Goal: Task Accomplishment & Management: Manage account settings

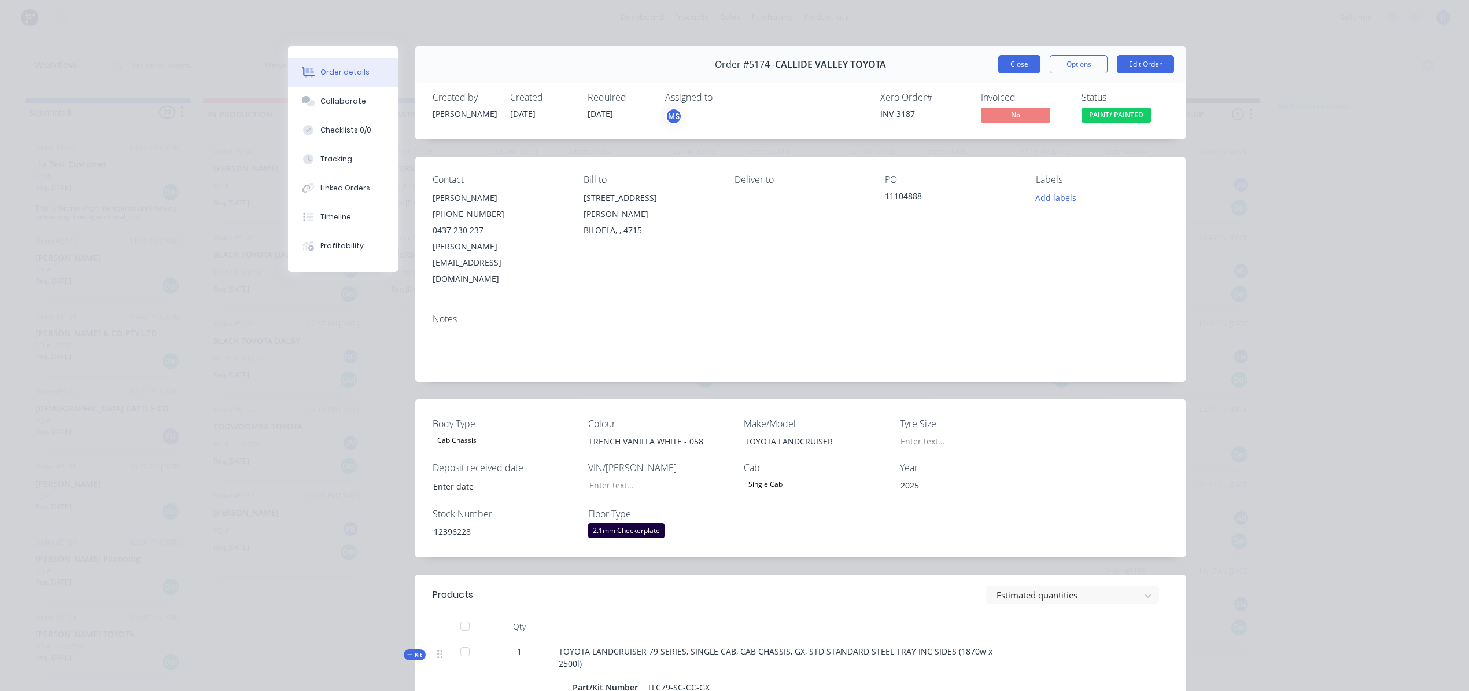
click at [1002, 61] on button "Close" at bounding box center [1019, 64] width 42 height 19
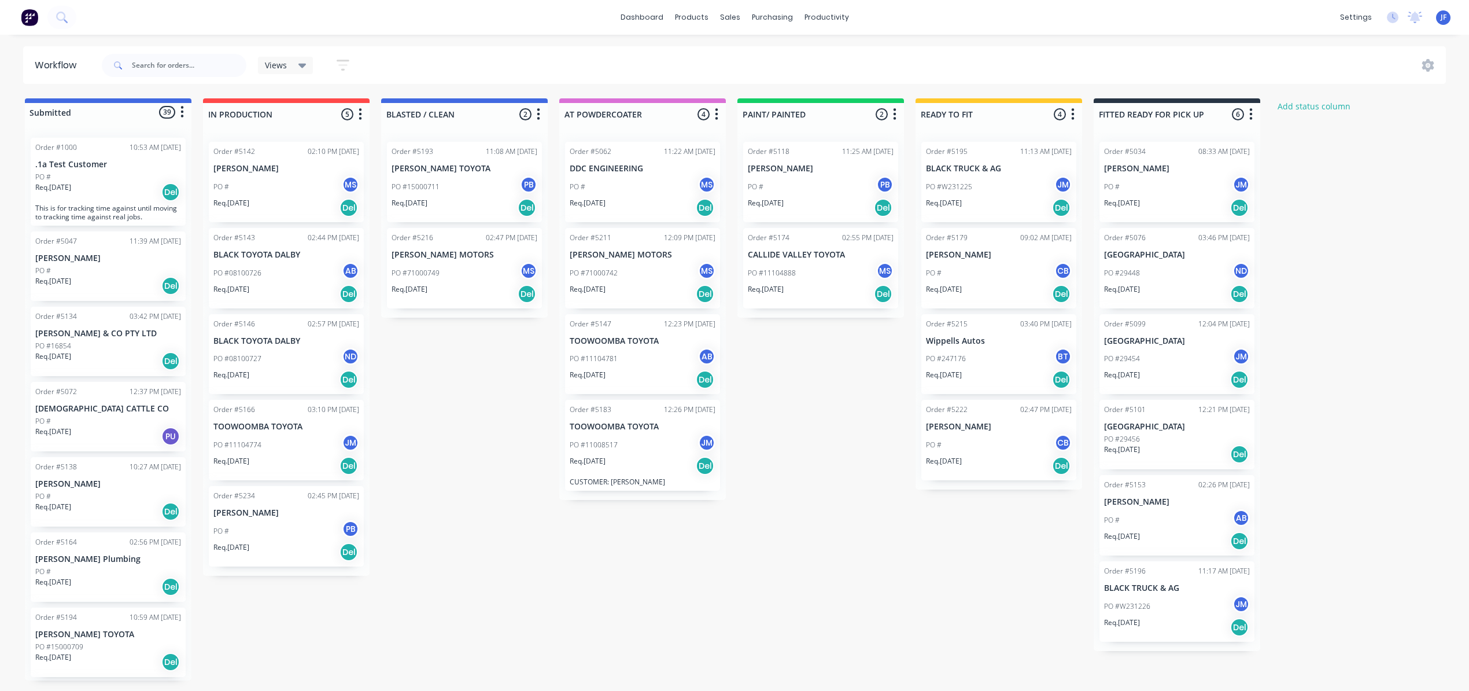
click at [1000, 361] on div "PO #247176 BT" at bounding box center [999, 359] width 146 height 22
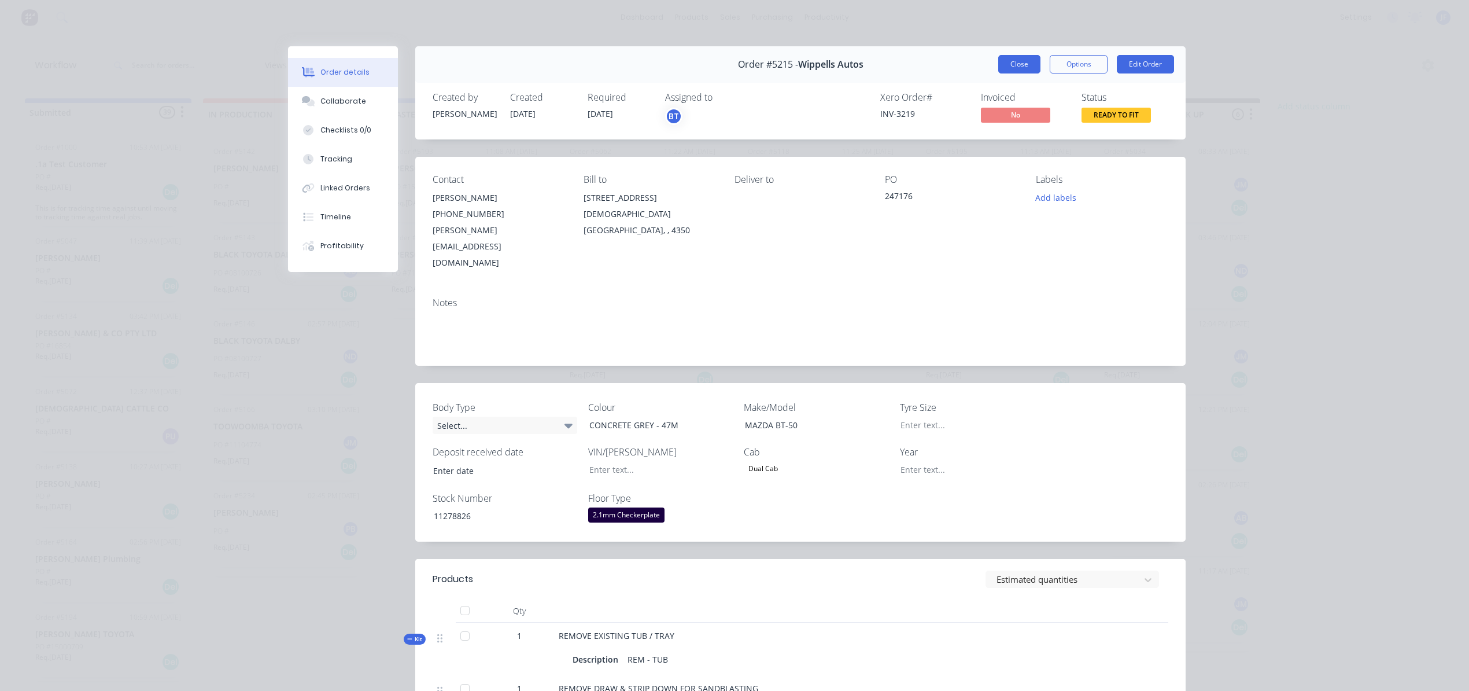
click at [1006, 70] on button "Close" at bounding box center [1019, 64] width 42 height 19
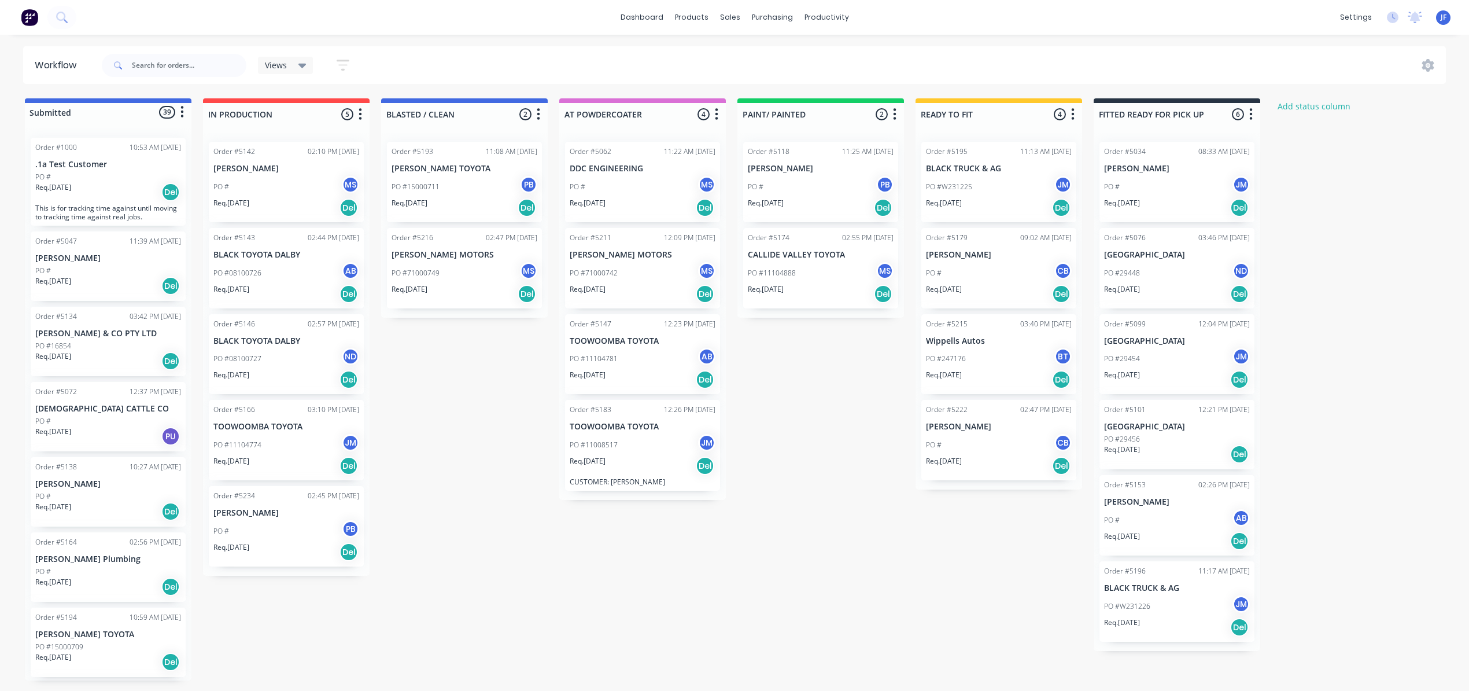
click at [981, 452] on div "PO # CB" at bounding box center [999, 445] width 146 height 22
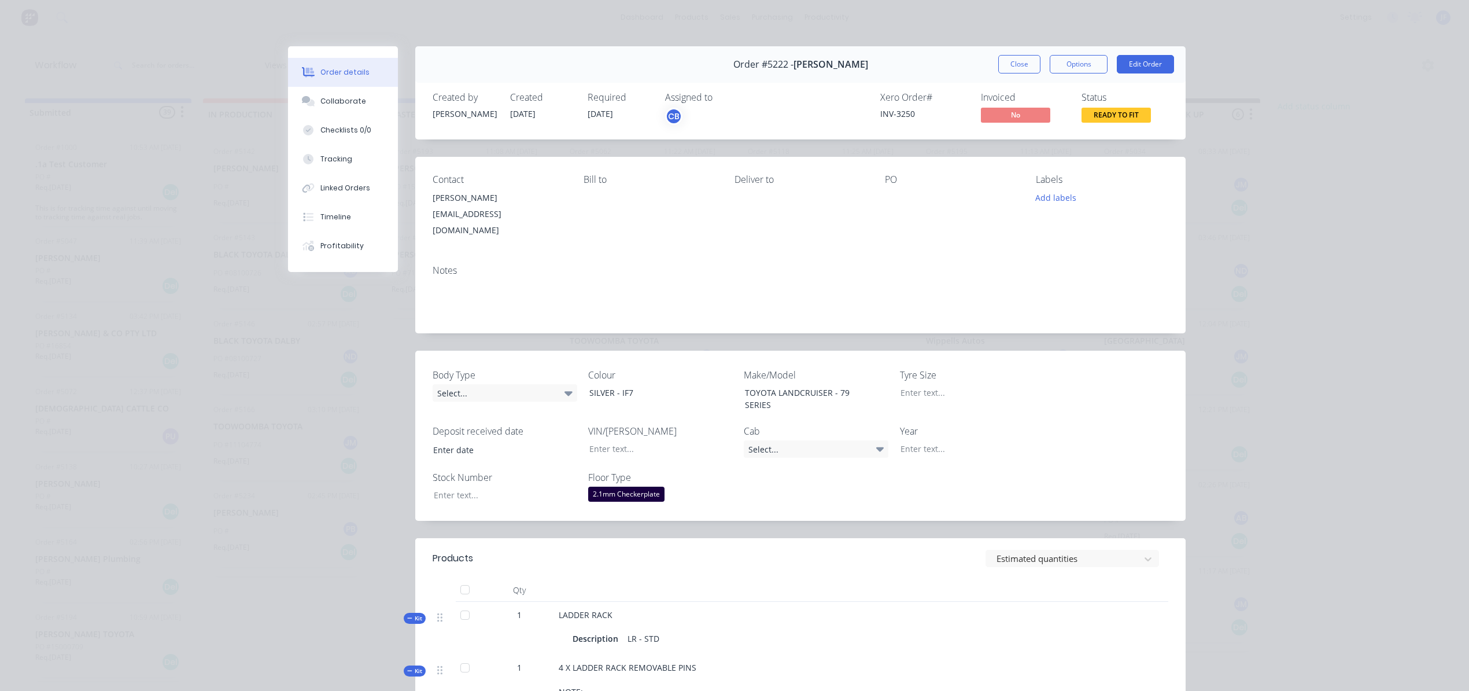
click at [1014, 67] on button "Close" at bounding box center [1019, 64] width 42 height 19
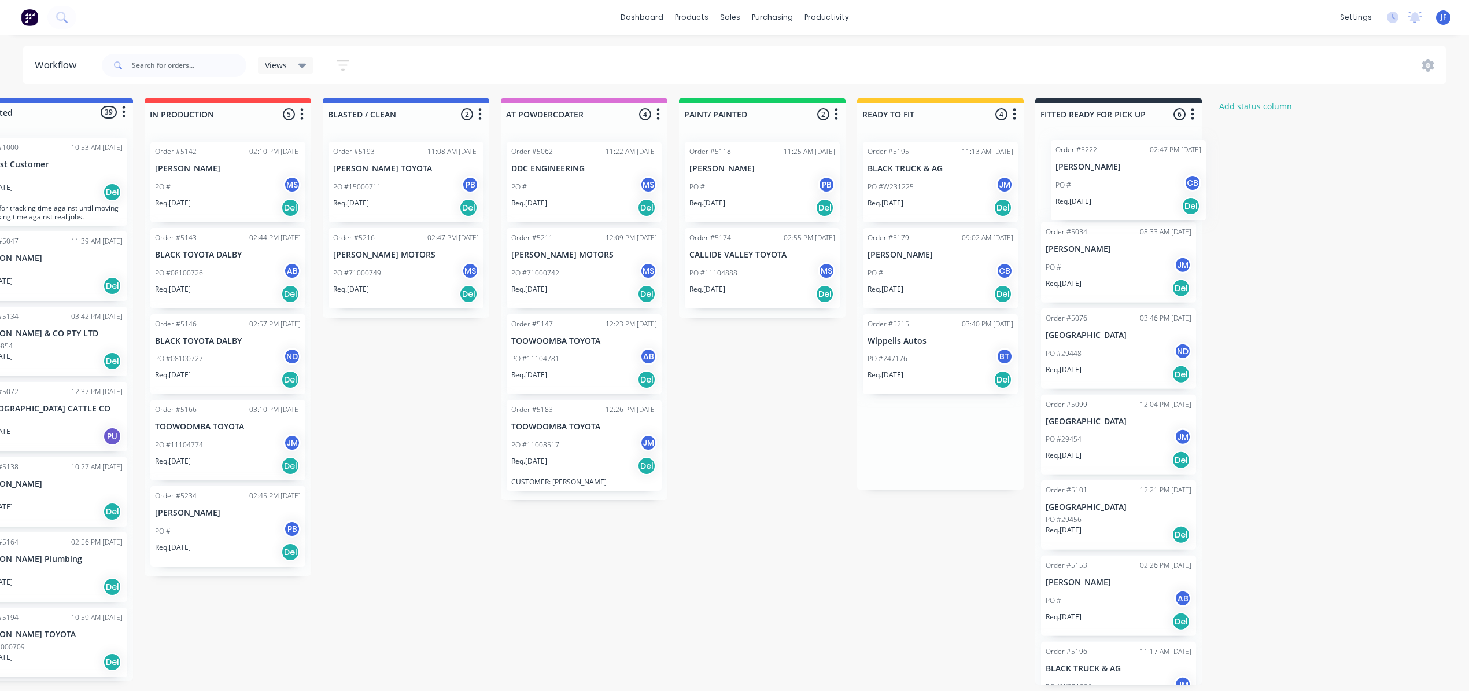
drag, startPoint x: 972, startPoint y: 452, endPoint x: 1102, endPoint y: 181, distance: 300.1
click at [1102, 181] on div "Submitted 39 Status colour #4169E1 hex #4169E1 Save Cancel Summaries Total orde…" at bounding box center [729, 391] width 1593 height 586
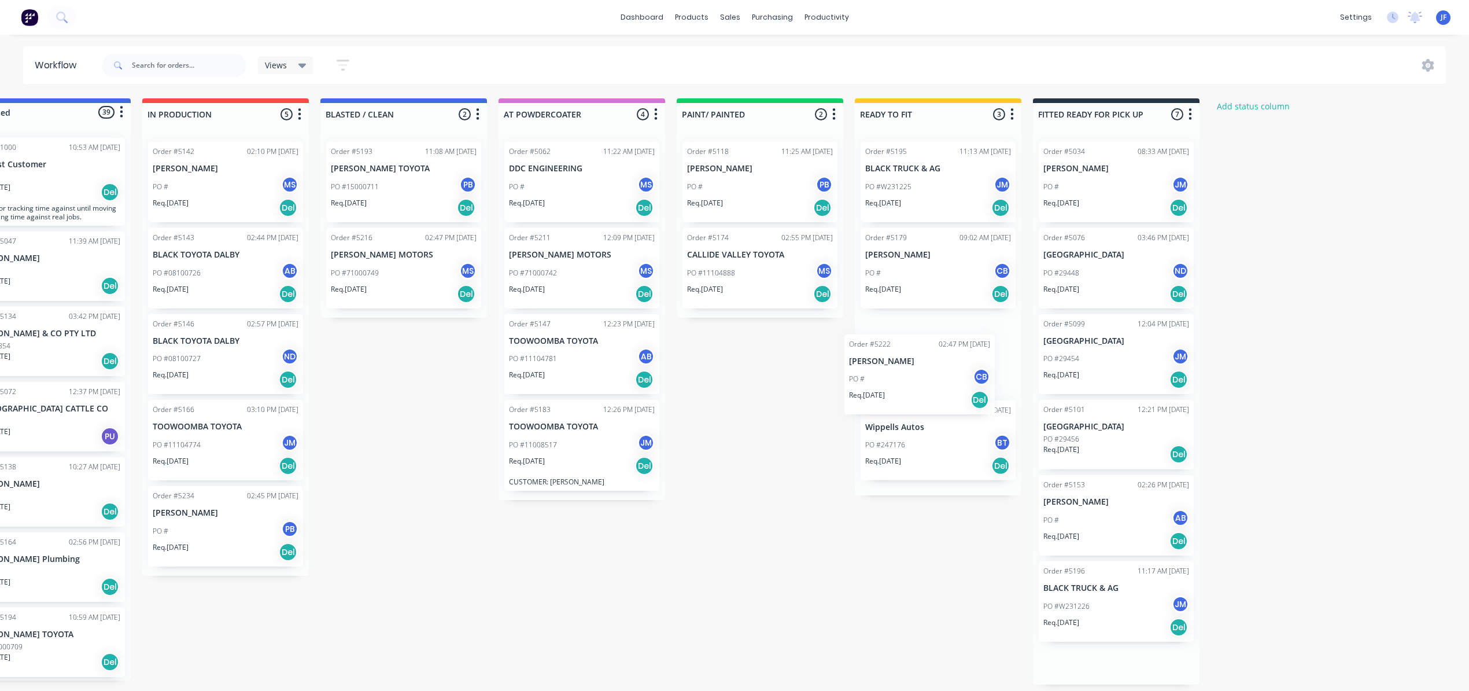
drag, startPoint x: 1109, startPoint y: 199, endPoint x: 923, endPoint y: 378, distance: 258.5
click at [923, 380] on div "Submitted 39 Status colour #4169E1 hex #4169E1 Save Cancel Summaries Total orde…" at bounding box center [727, 391] width 1593 height 586
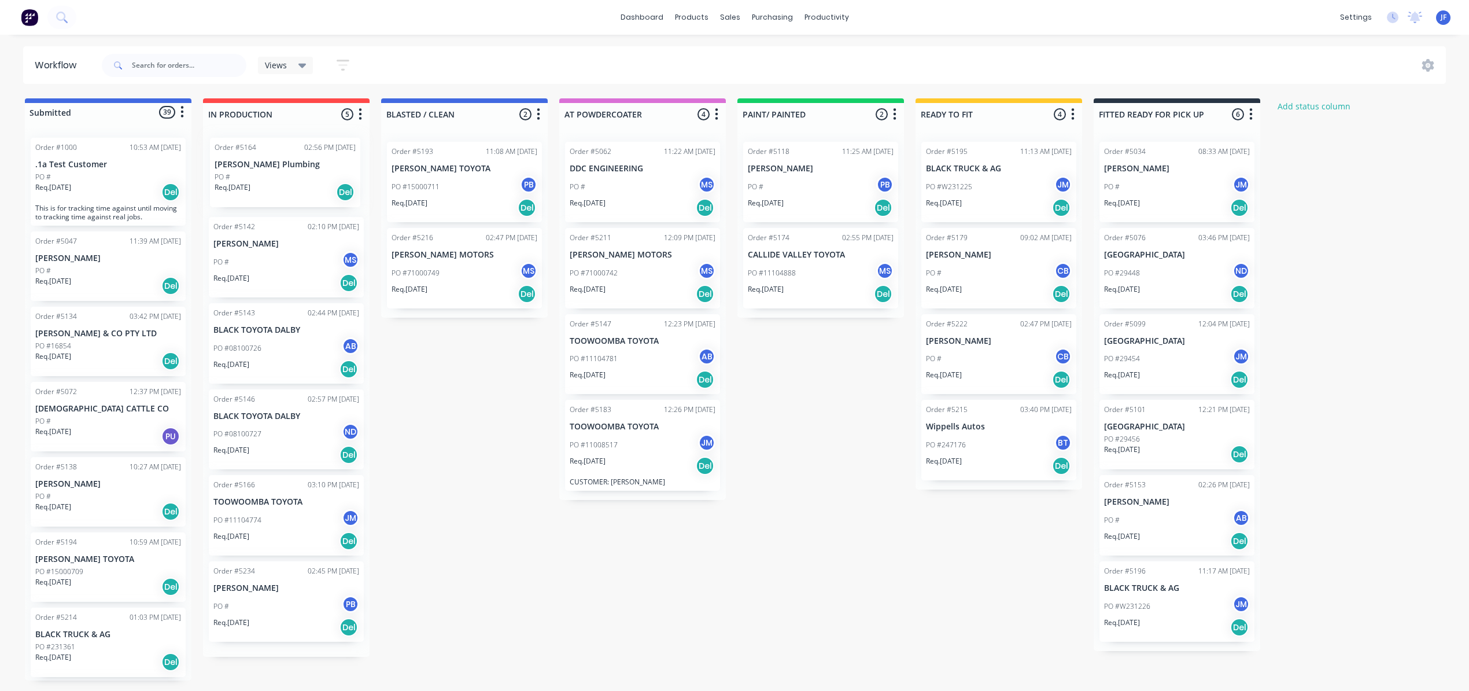
scroll to position [0, 0]
drag, startPoint x: 115, startPoint y: 583, endPoint x: 307, endPoint y: 186, distance: 440.7
click at [307, 186] on div "Submitted 39 Status colour #4169E1 hex #4169E1 Save Cancel Summaries Total orde…" at bounding box center [787, 389] width 1593 height 582
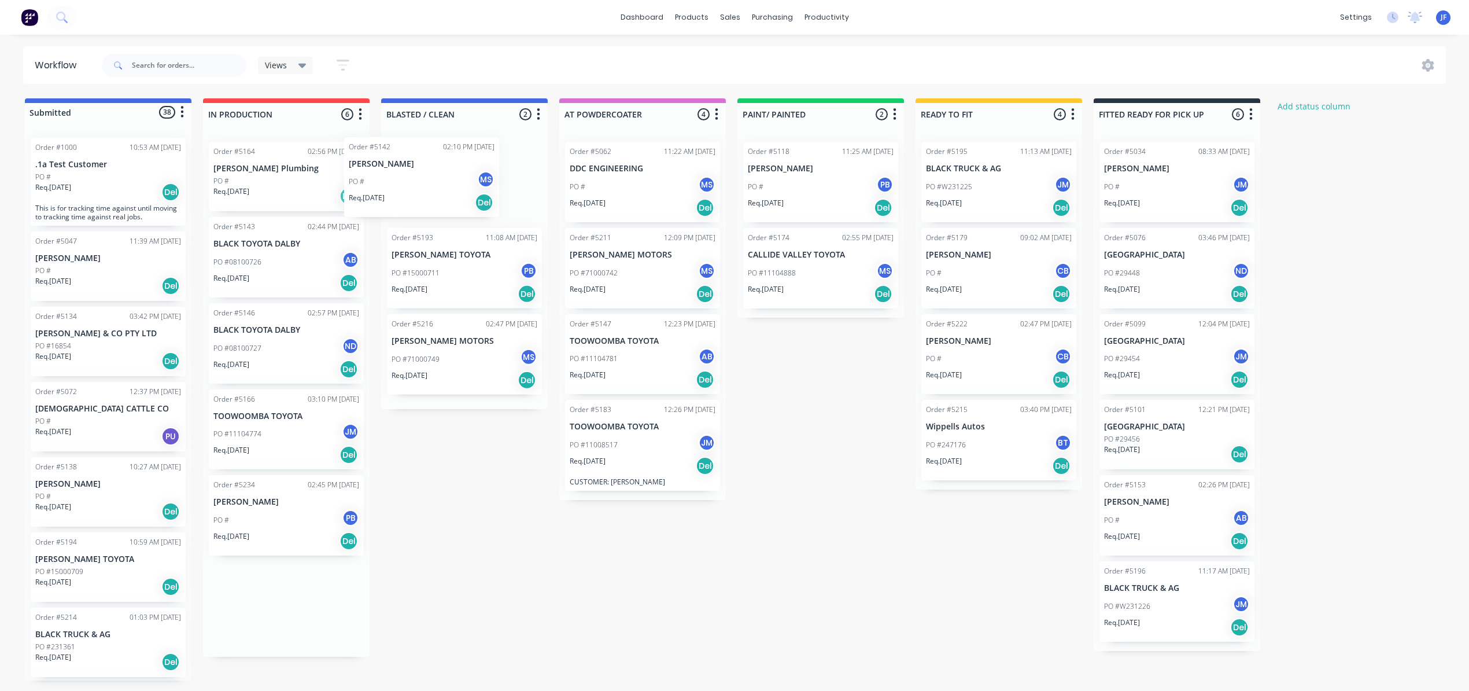
drag, startPoint x: 274, startPoint y: 257, endPoint x: 436, endPoint y: 186, distance: 177.6
click at [436, 186] on div "Submitted 38 Status colour #4169E1 hex #4169E1 Save Cancel Summaries Total orde…" at bounding box center [787, 389] width 1593 height 582
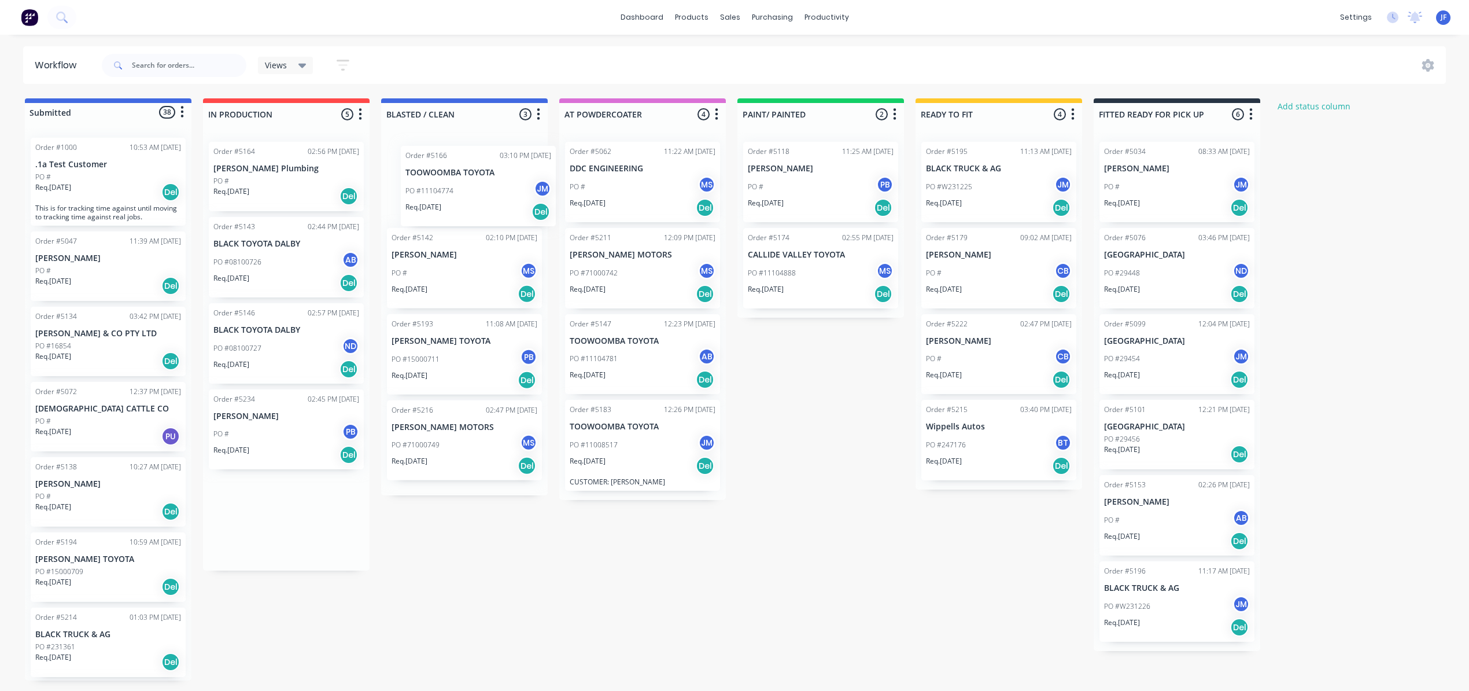
drag, startPoint x: 274, startPoint y: 438, endPoint x: 472, endPoint y: 190, distance: 317.6
click at [472, 190] on div "Submitted 38 Status colour #4169E1 hex #4169E1 Save Cancel Summaries Total orde…" at bounding box center [787, 389] width 1593 height 582
click at [803, 50] on div "Purchase Orders" at bounding box center [809, 55] width 61 height 10
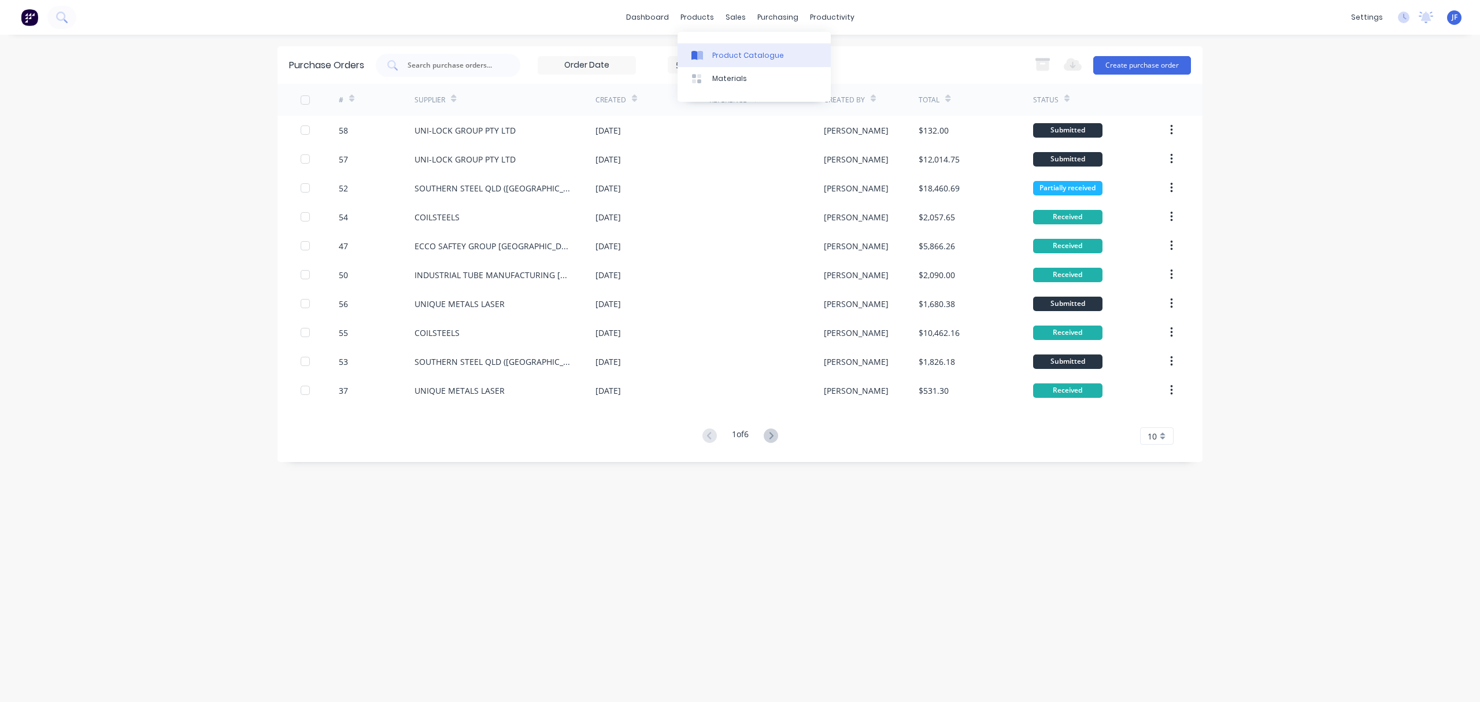
click at [722, 51] on div "Product Catalogue" at bounding box center [748, 55] width 72 height 10
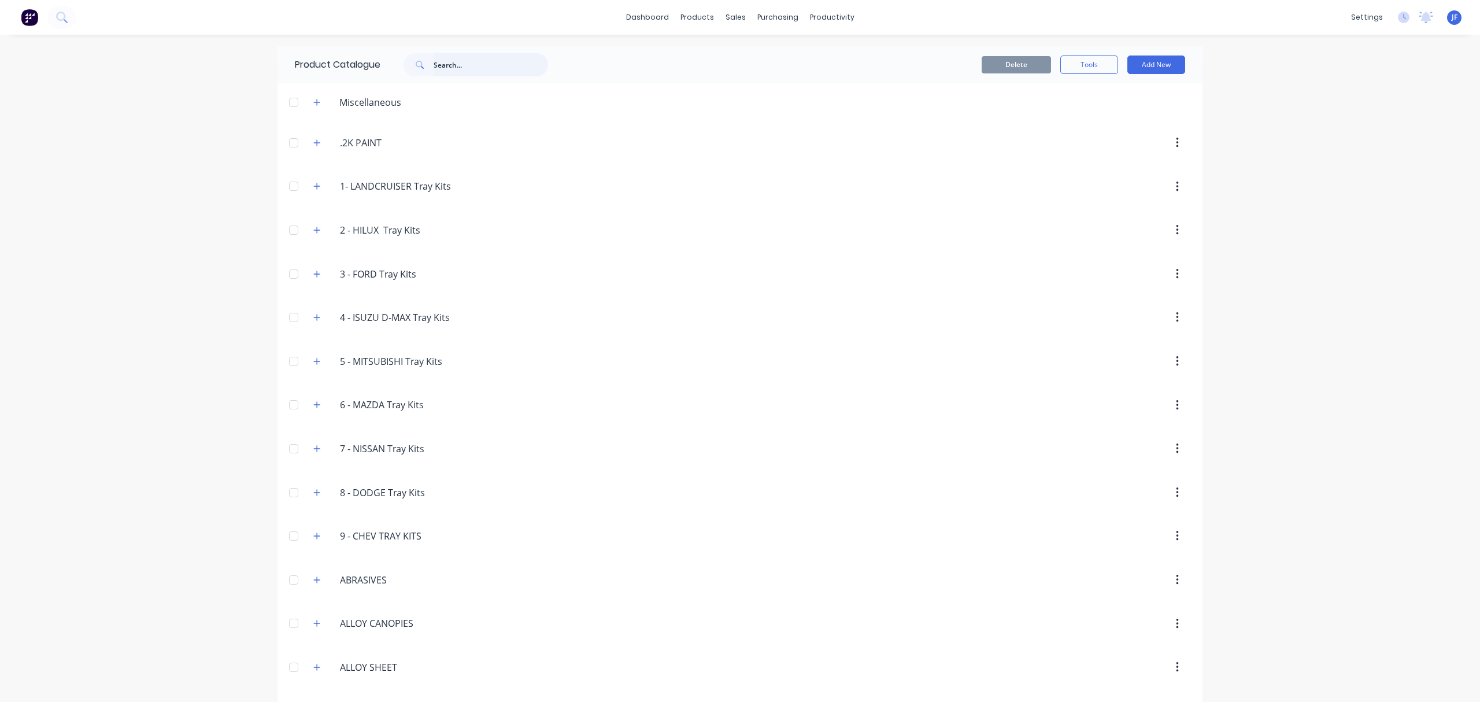
click at [456, 66] on input "text" at bounding box center [491, 64] width 115 height 23
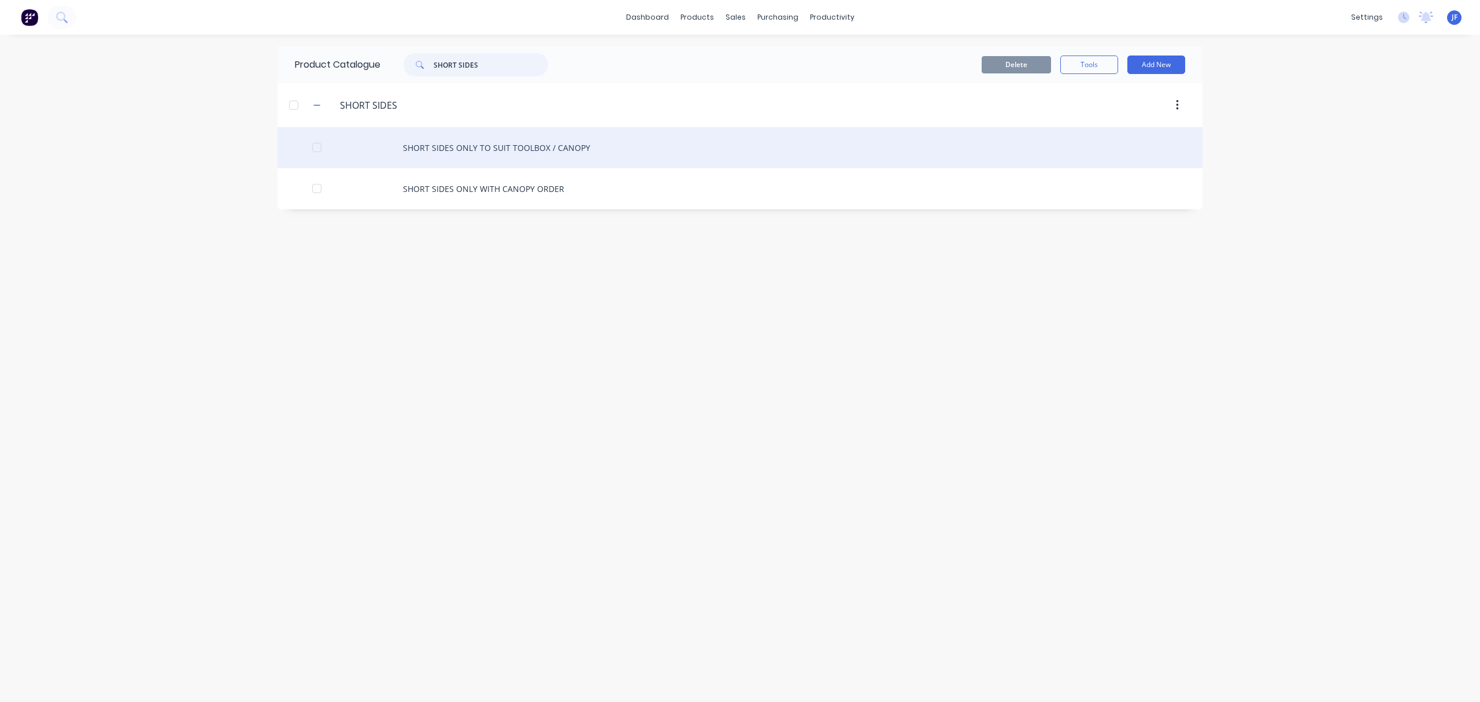
type input "SHORT SIDES"
click at [463, 149] on div "SHORT SIDES ONLY TO SUIT TOOLBOX / CANOPY" at bounding box center [740, 147] width 925 height 41
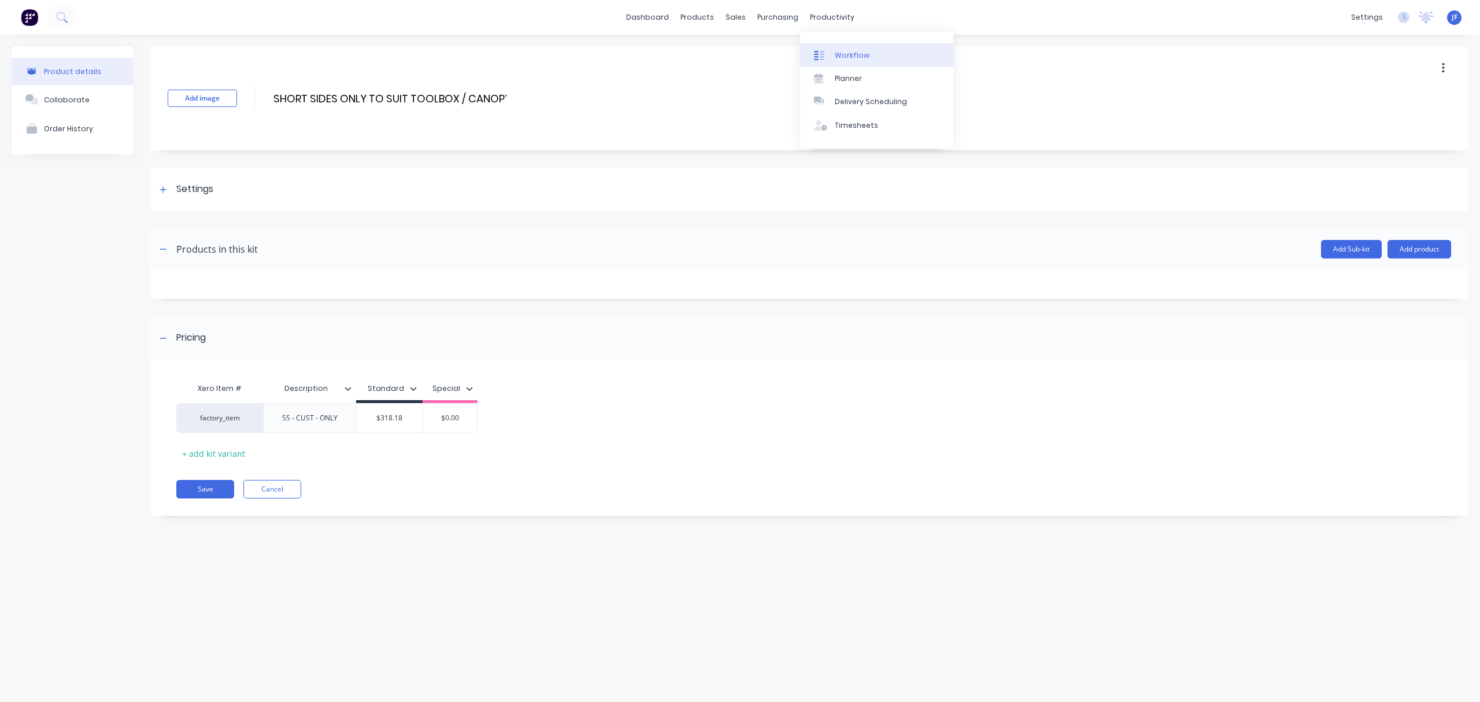
click at [842, 47] on link "Workflow" at bounding box center [876, 54] width 153 height 23
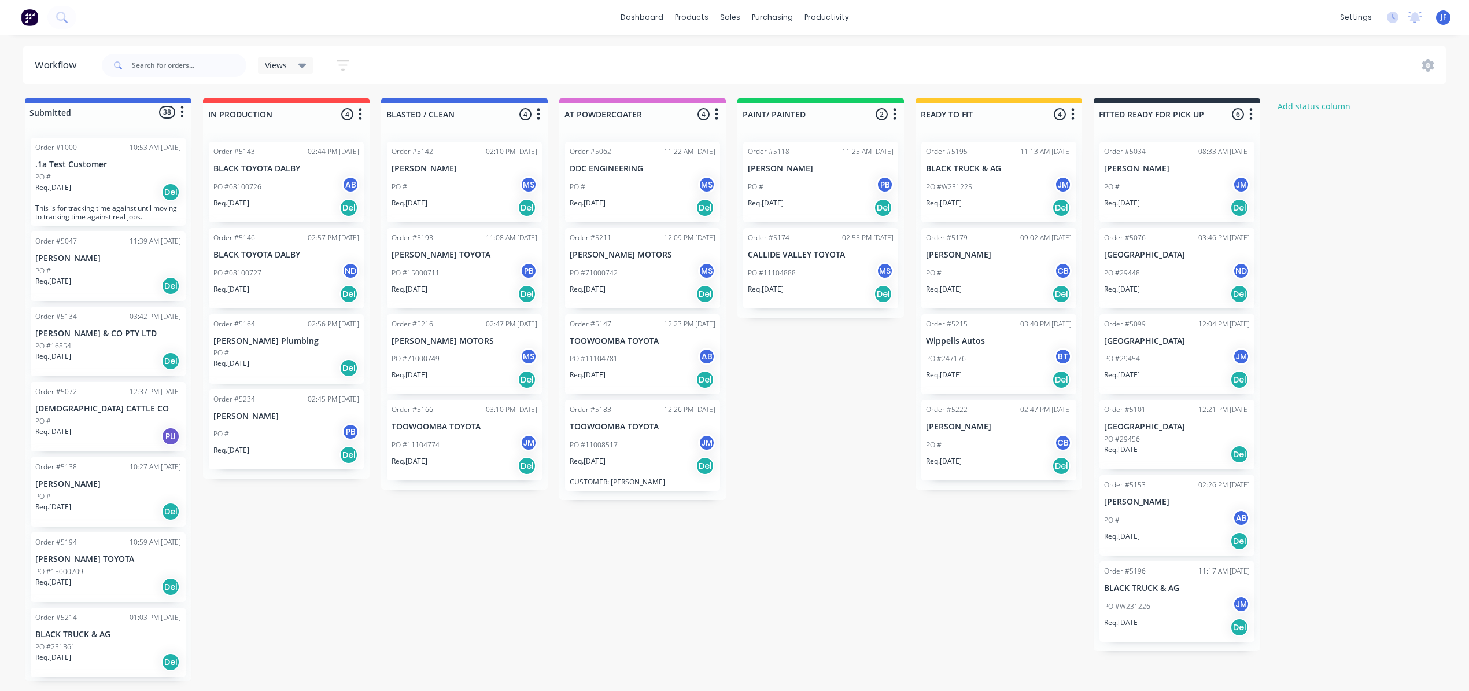
click at [833, 257] on p "CALLIDE VALLEY TOYOTA" at bounding box center [821, 255] width 146 height 10
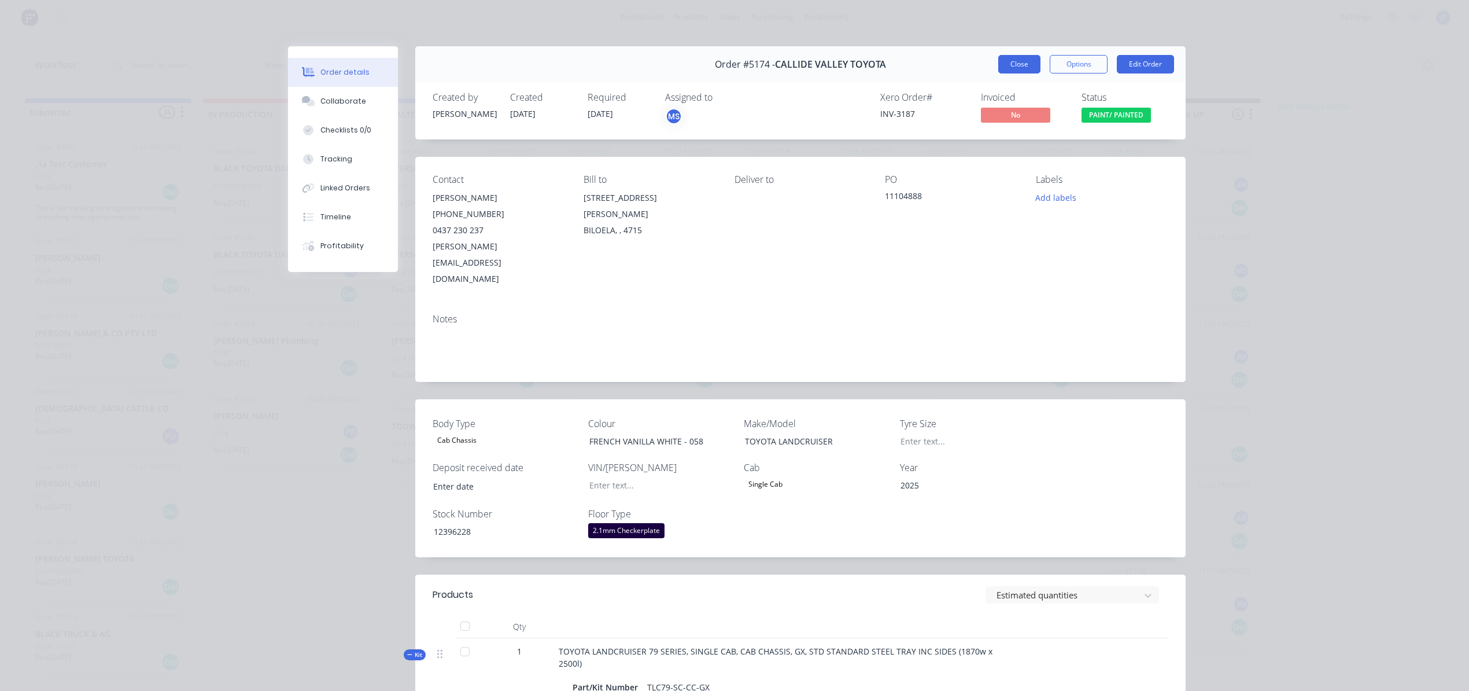
click at [1000, 65] on button "Close" at bounding box center [1019, 64] width 42 height 19
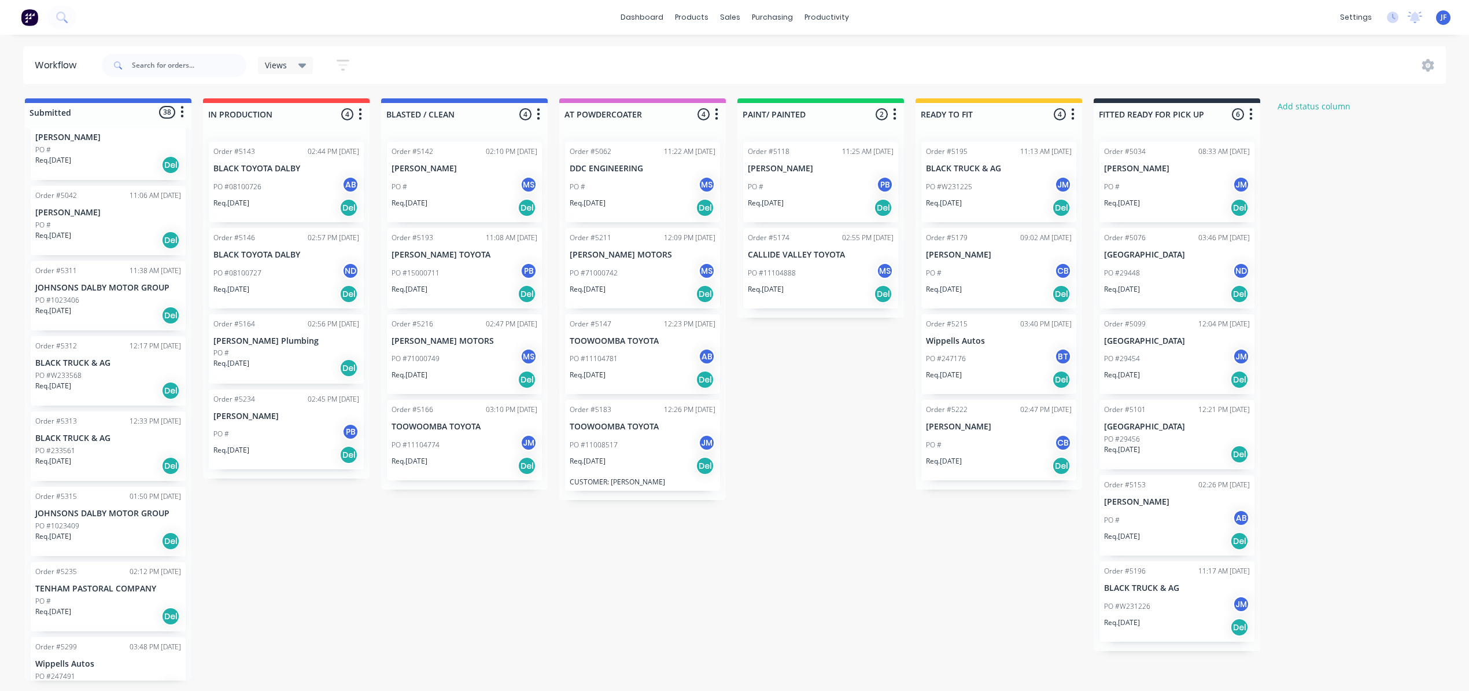
scroll to position [2140, 0]
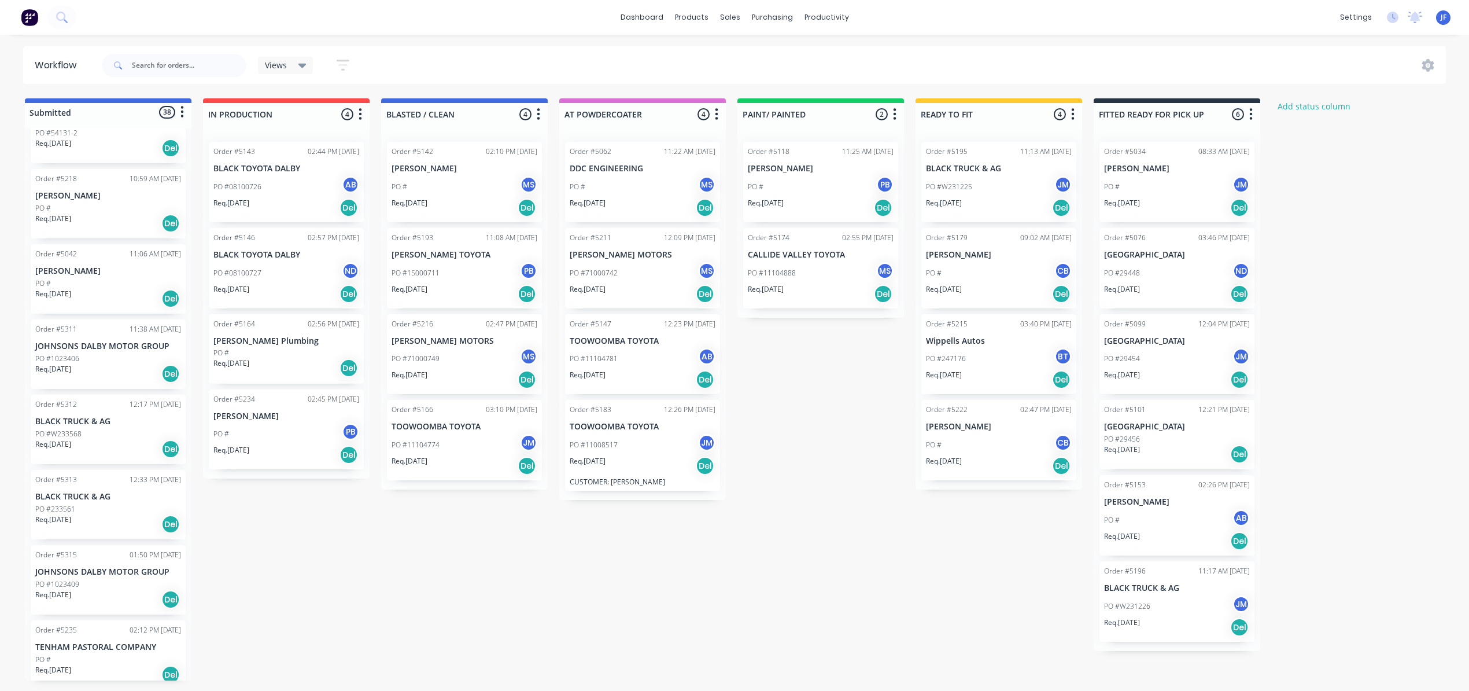
click at [115, 364] on div "Req. [DATE] Del" at bounding box center [108, 374] width 146 height 20
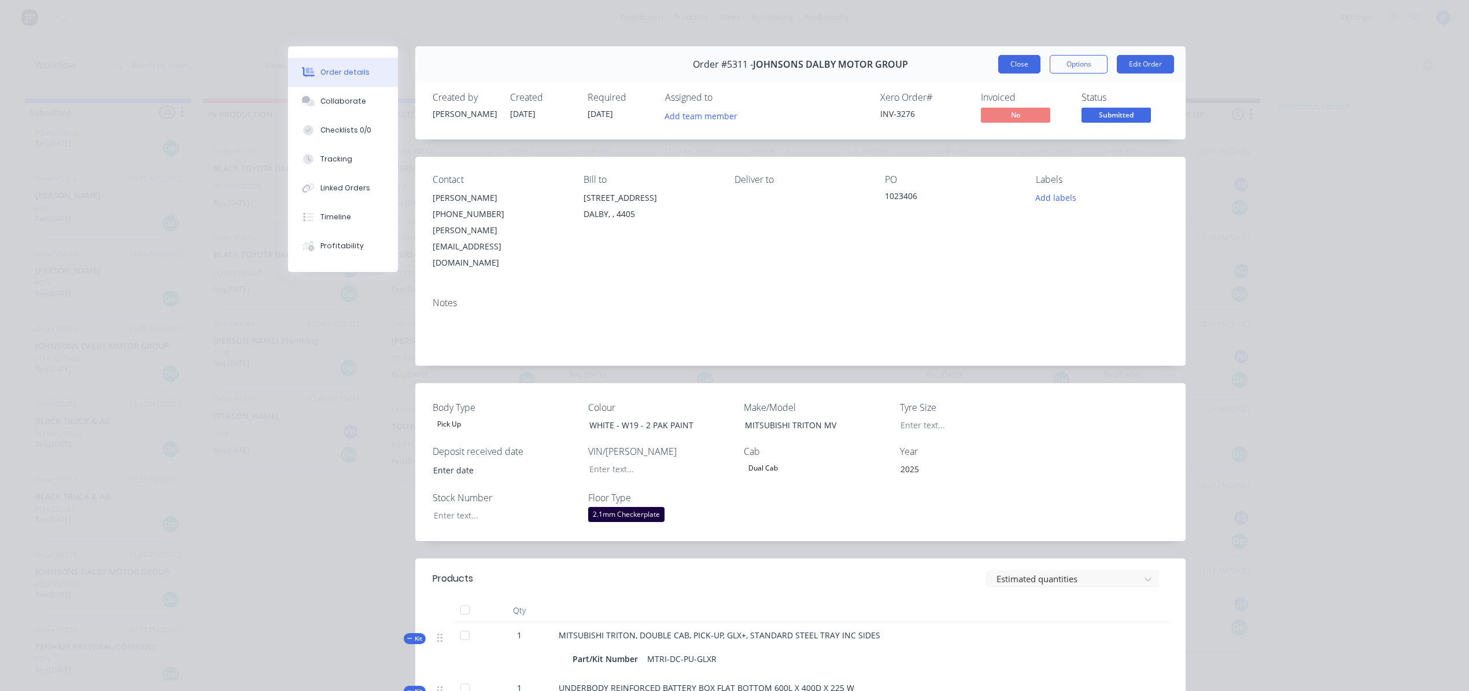
click at [1016, 65] on button "Close" at bounding box center [1019, 64] width 42 height 19
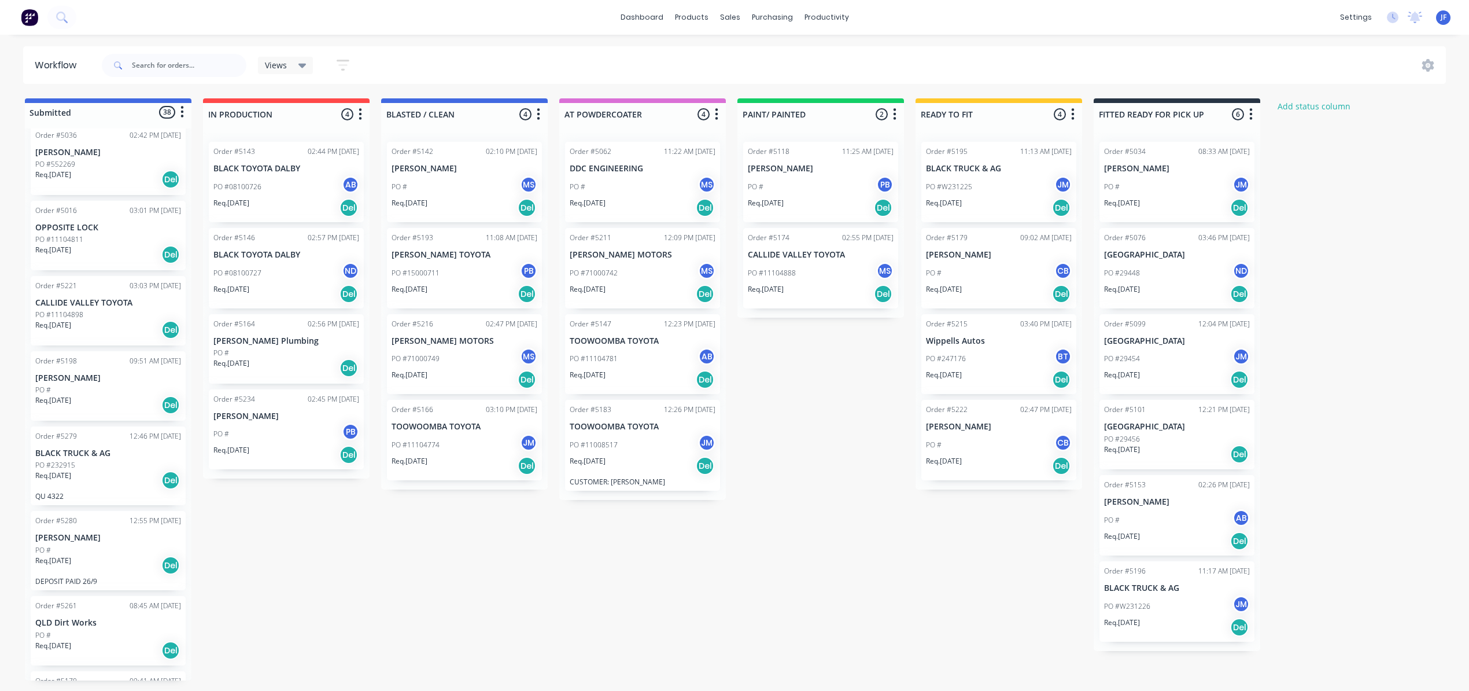
scroll to position [1291, 0]
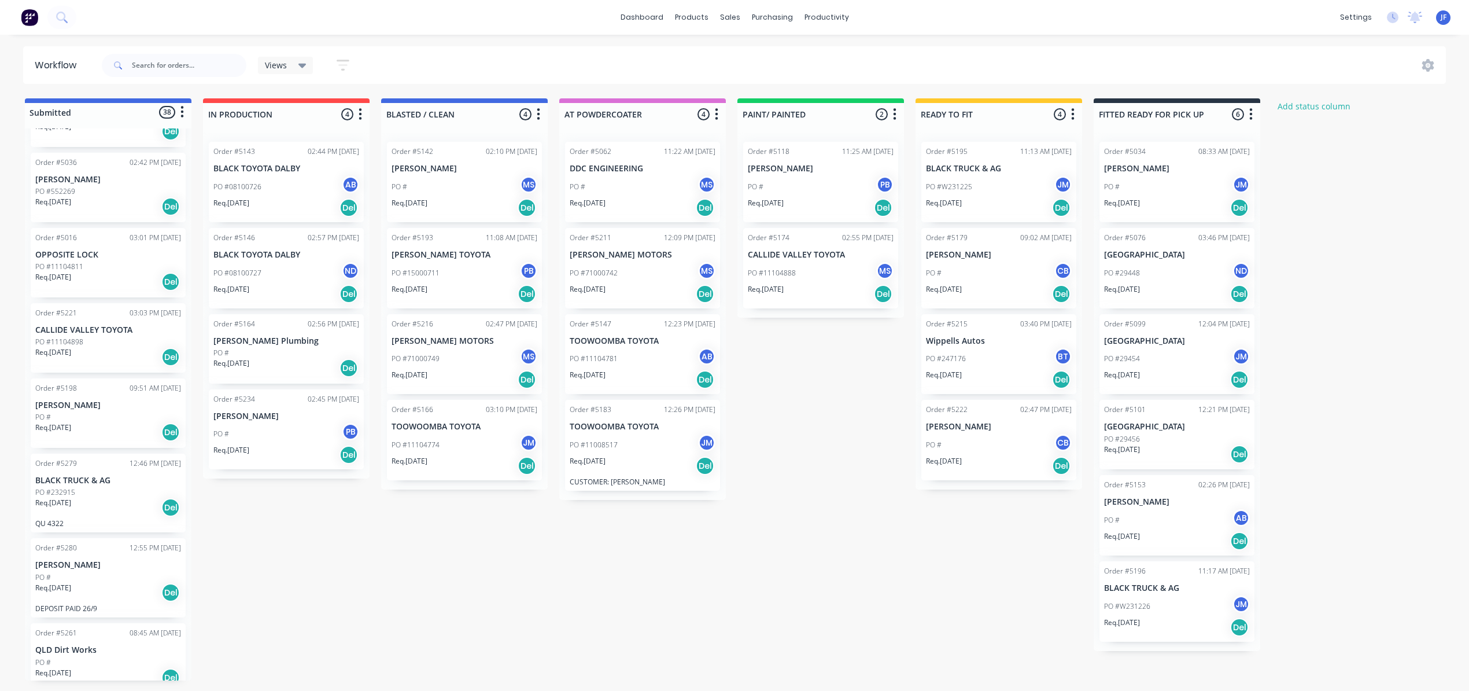
click at [111, 347] on div "Req. [DATE] Del" at bounding box center [108, 357] width 146 height 20
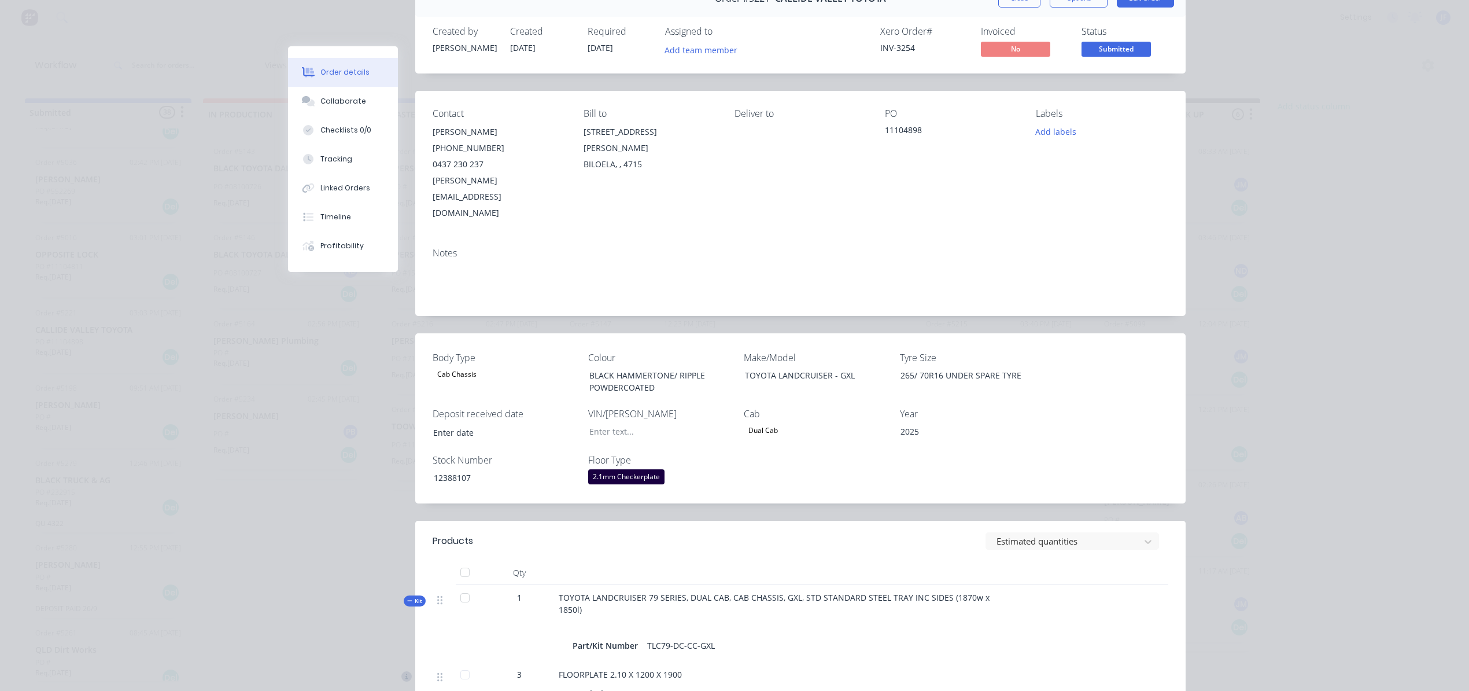
scroll to position [0, 0]
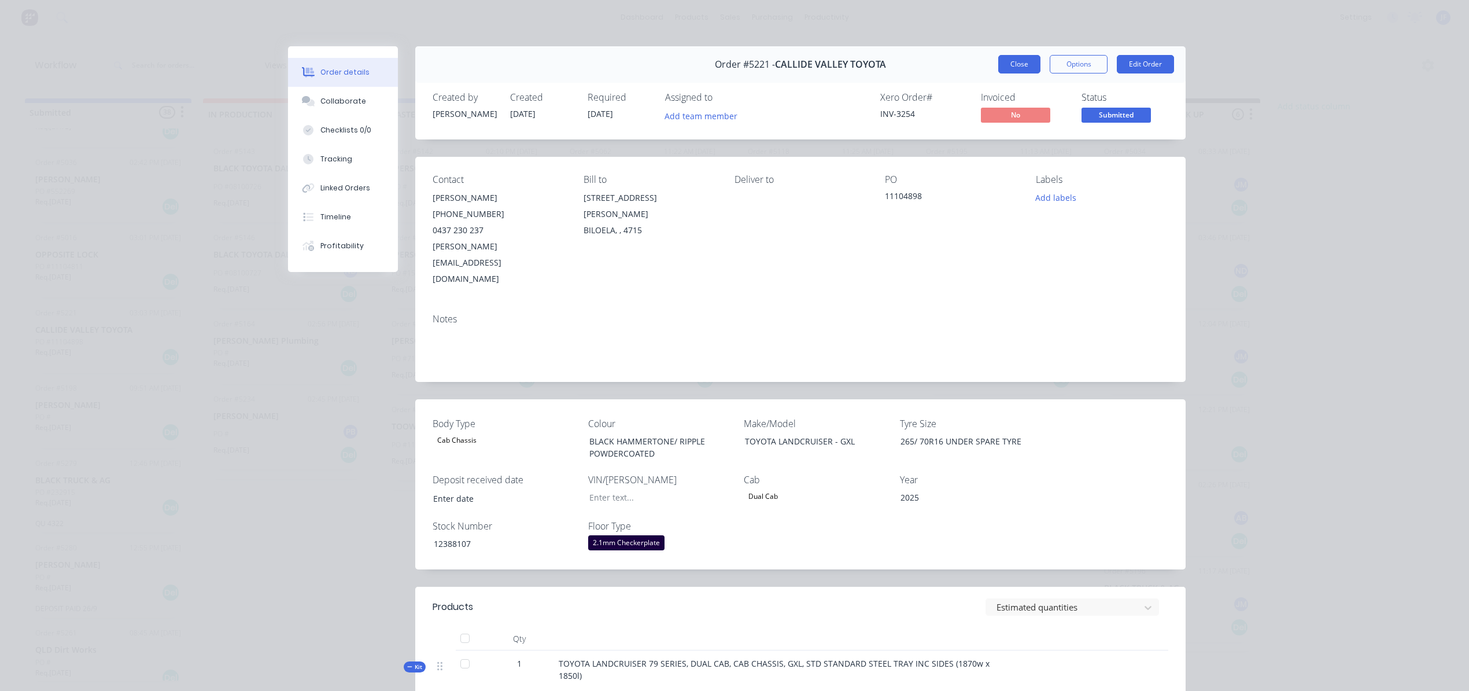
click at [1000, 56] on button "Close" at bounding box center [1019, 64] width 42 height 19
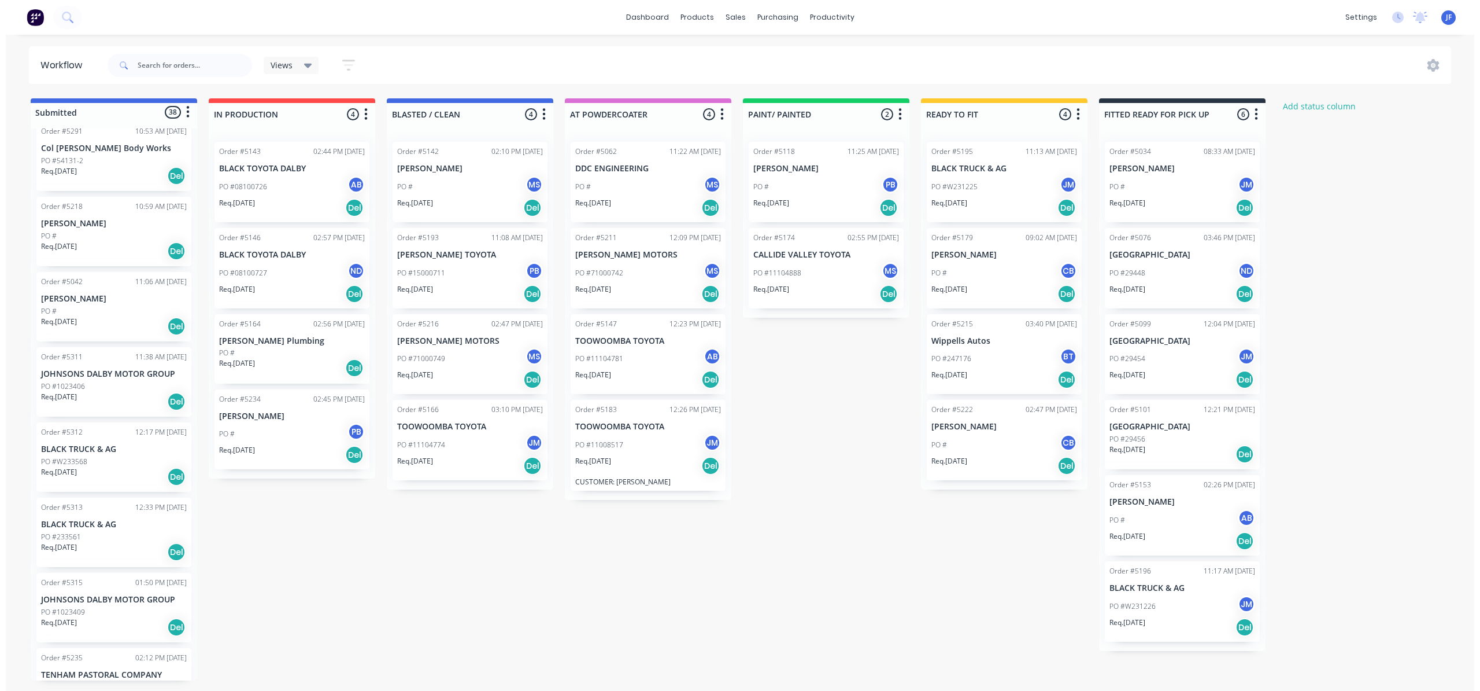
scroll to position [2140, 0]
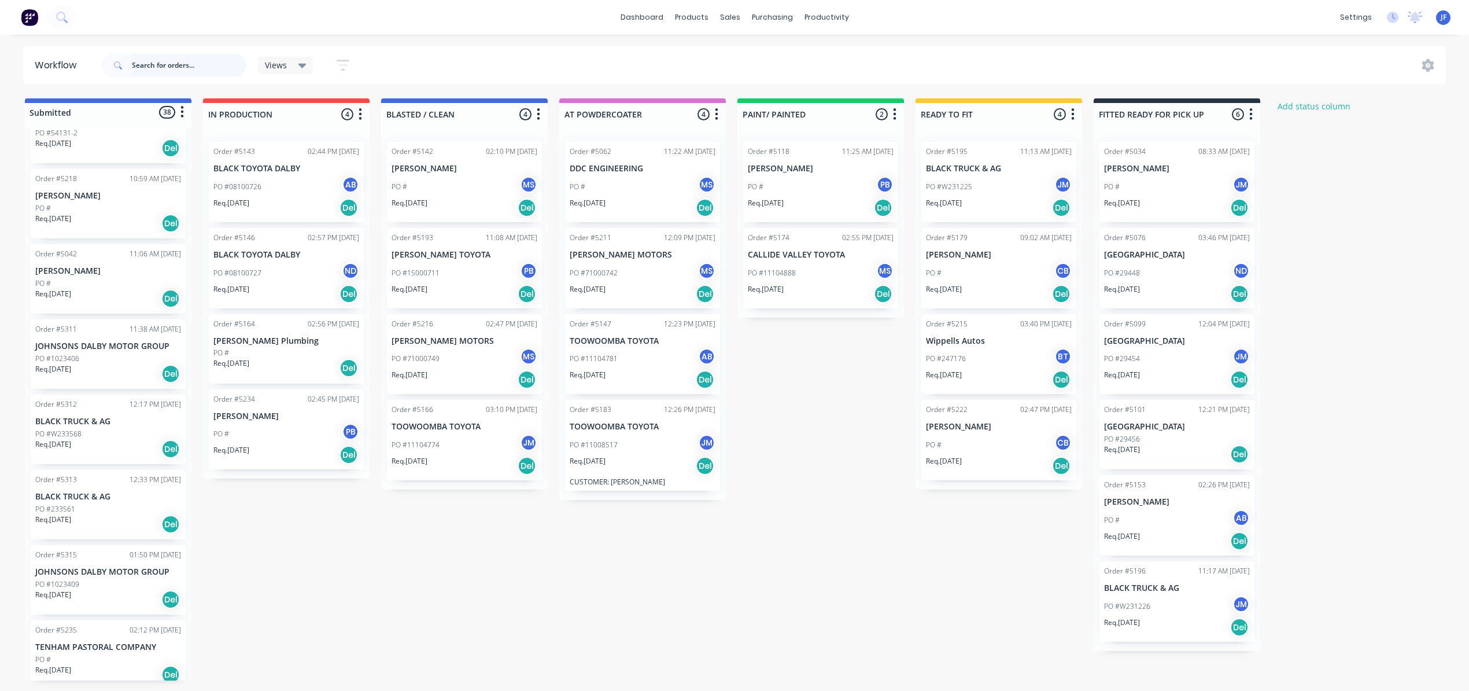
click at [136, 68] on input "text" at bounding box center [189, 65] width 115 height 23
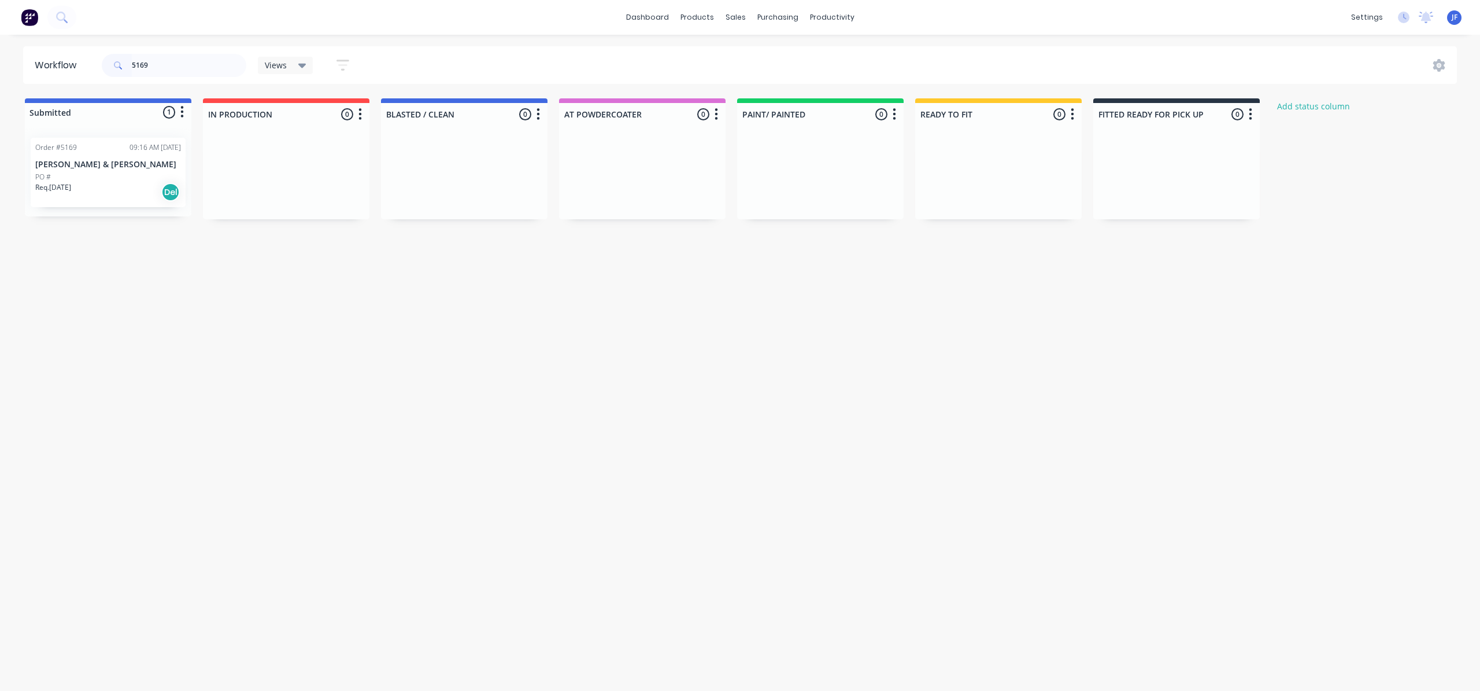
click at [173, 192] on div "Del" at bounding box center [170, 192] width 19 height 19
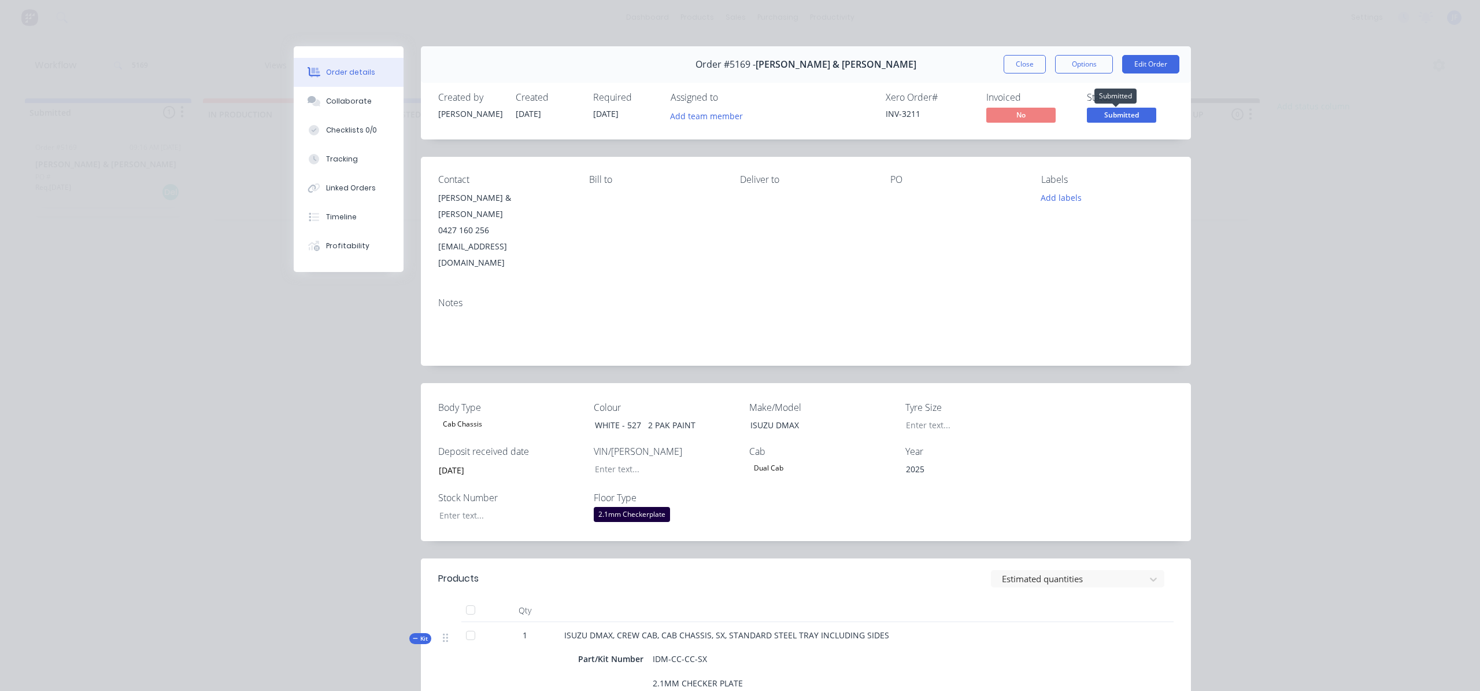
click at [1111, 114] on span "Submitted" at bounding box center [1121, 115] width 69 height 14
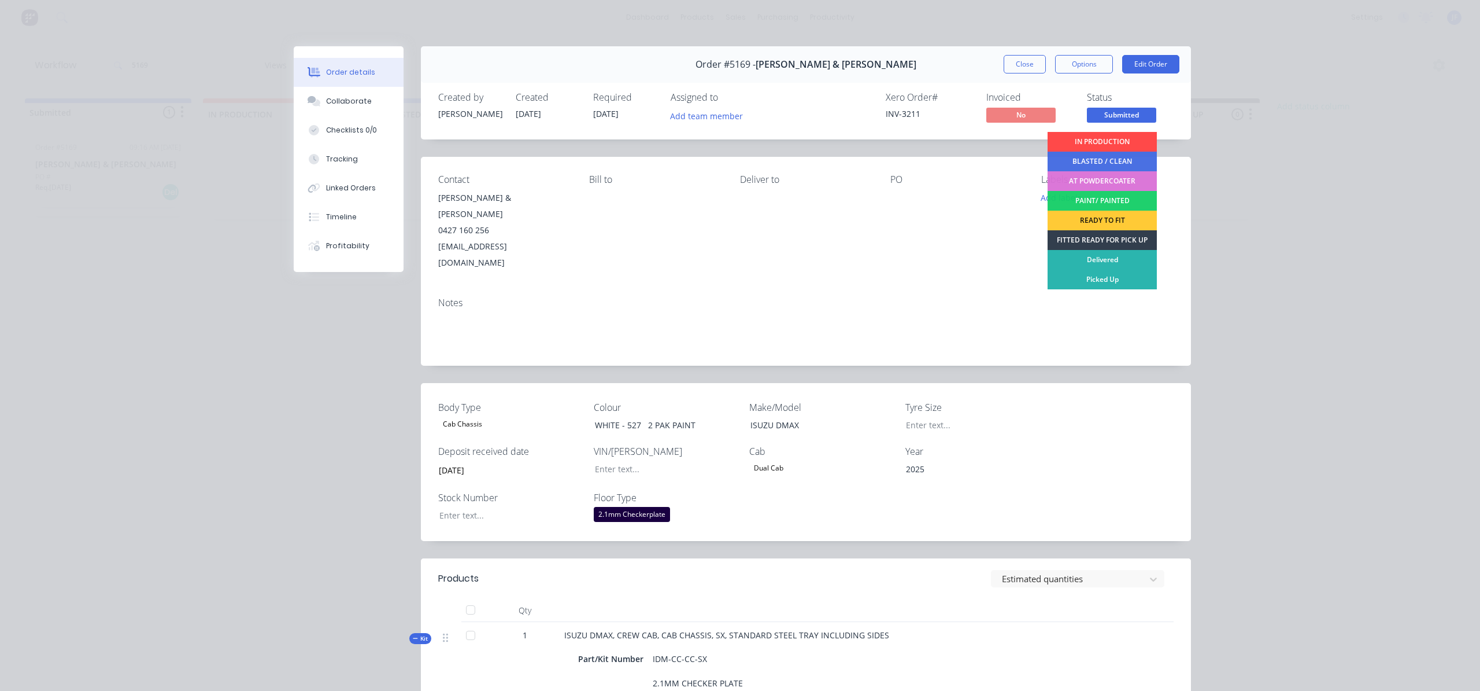
click at [1080, 140] on div "IN PRODUCTION" at bounding box center [1102, 142] width 109 height 20
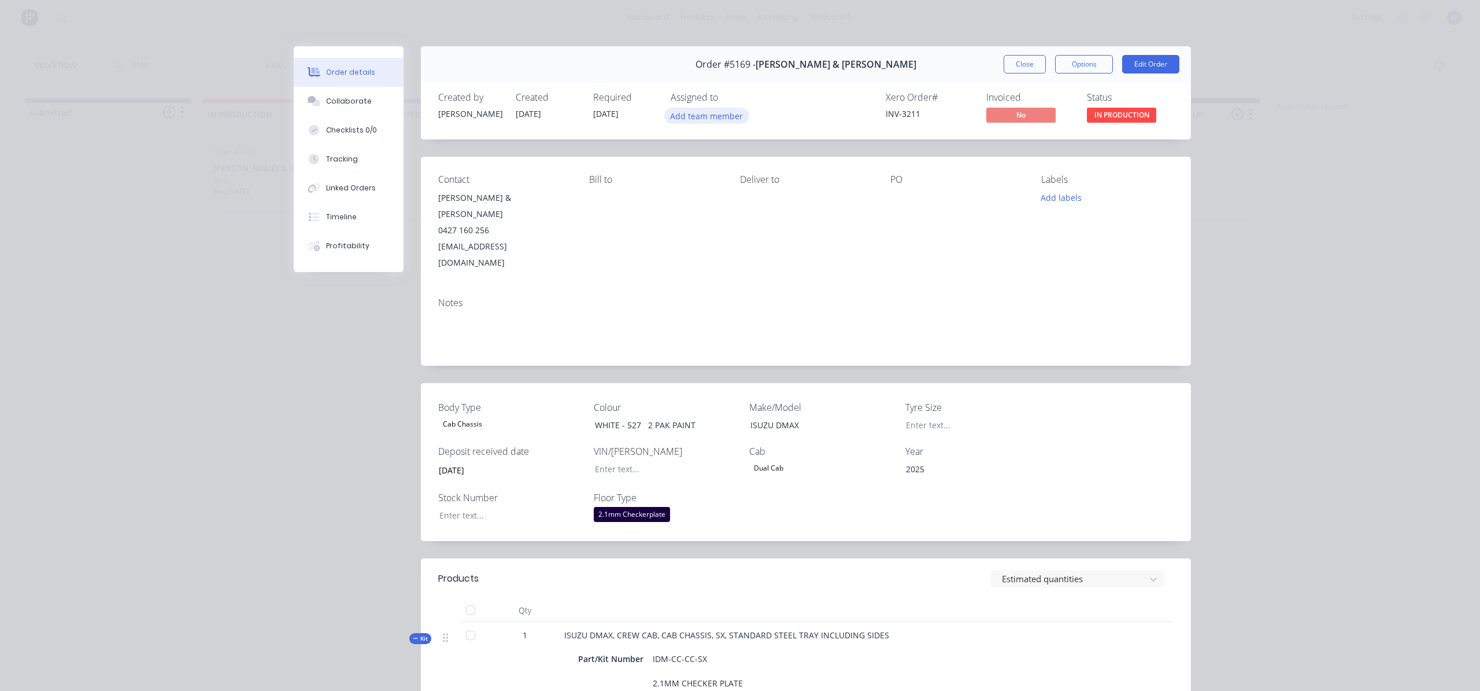
click at [714, 116] on button "Add team member" at bounding box center [706, 116] width 85 height 16
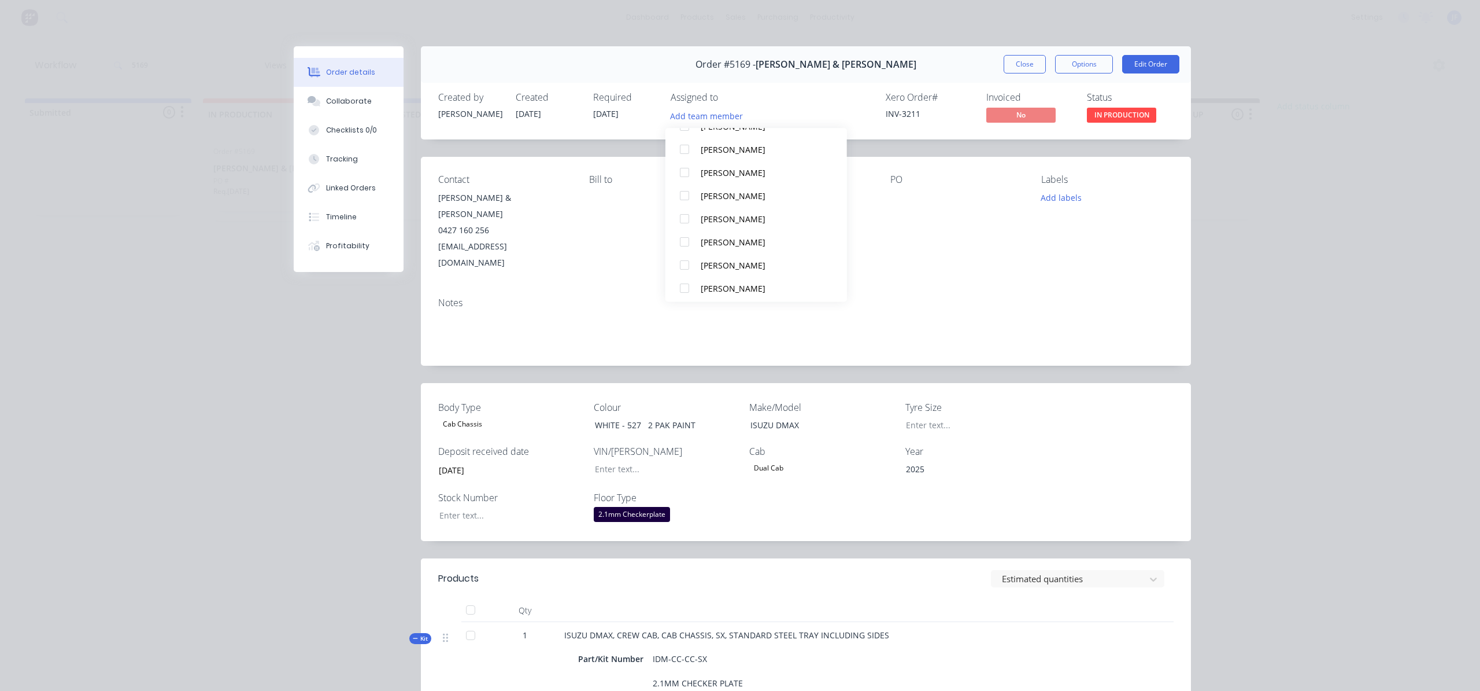
click at [708, 260] on div "[PERSON_NAME]" at bounding box center [762, 265] width 122 height 12
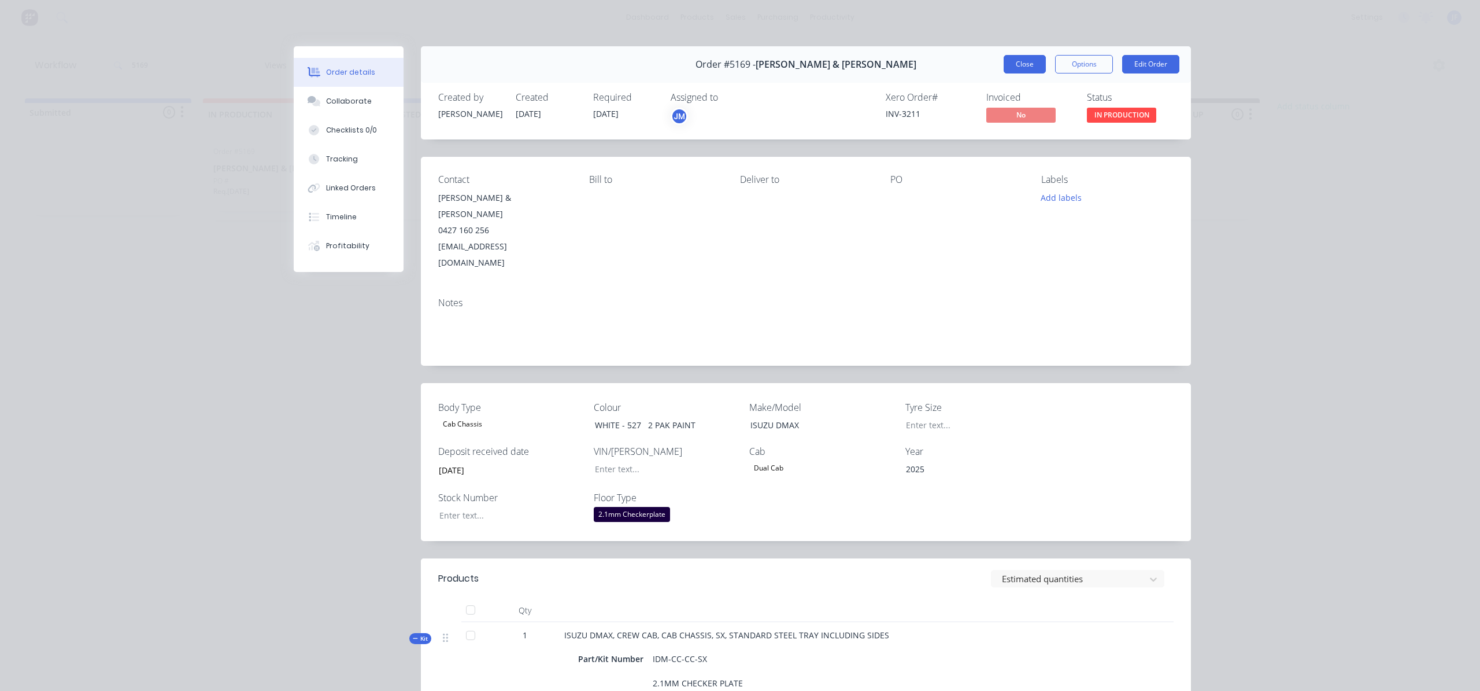
click at [1022, 66] on button "Close" at bounding box center [1025, 64] width 42 height 19
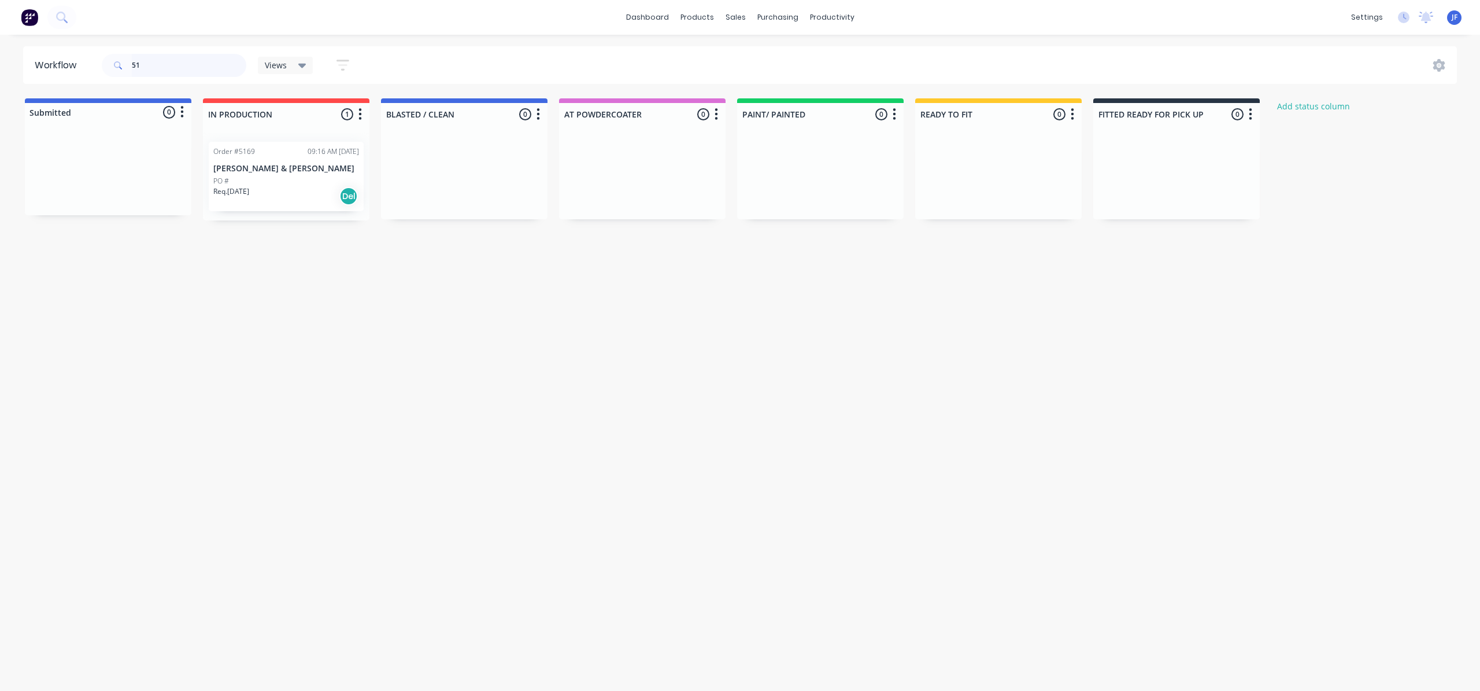
type input "5"
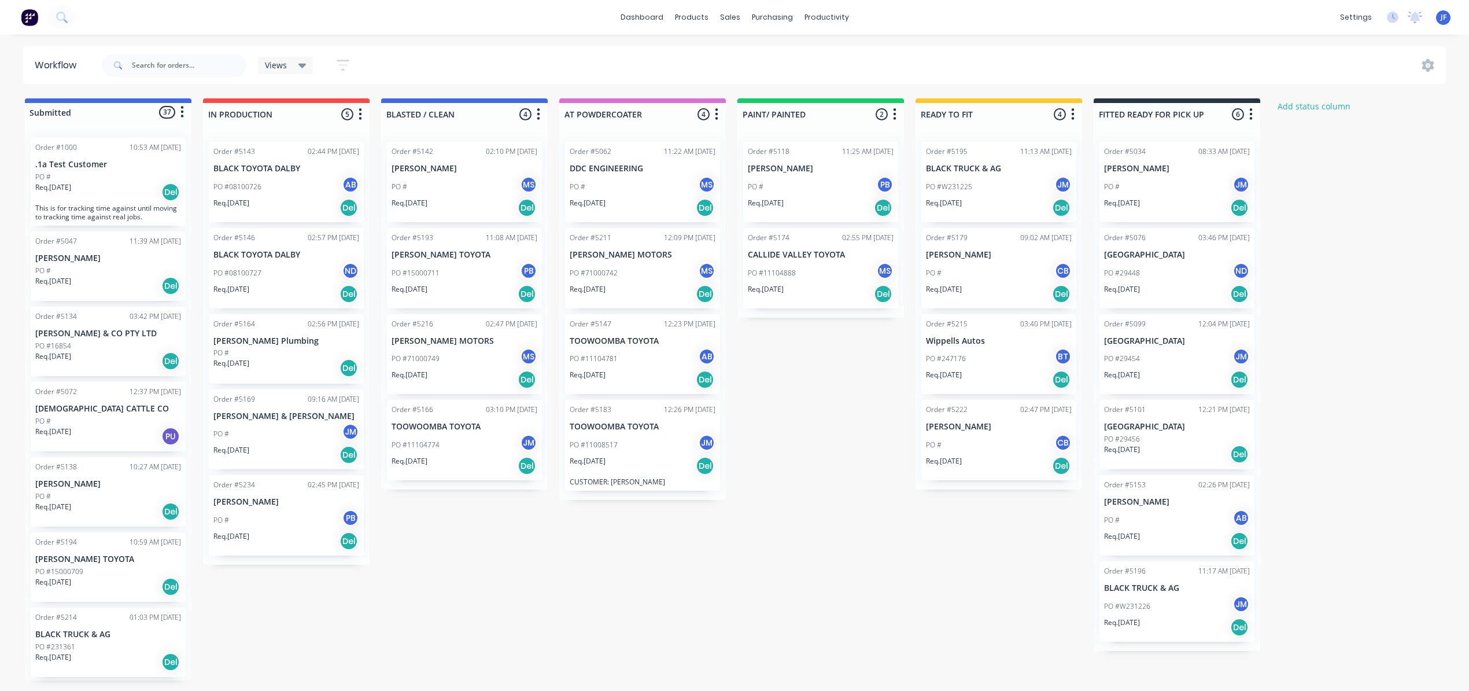
click at [843, 408] on div "Submitted 37 Status colour #4169E1 hex #4169E1 Save Cancel Summaries Total orde…" at bounding box center [787, 389] width 1593 height 582
